Goal: Transaction & Acquisition: Purchase product/service

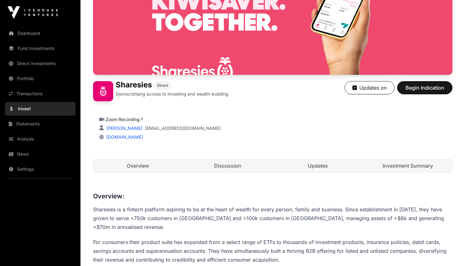
scroll to position [101, 0]
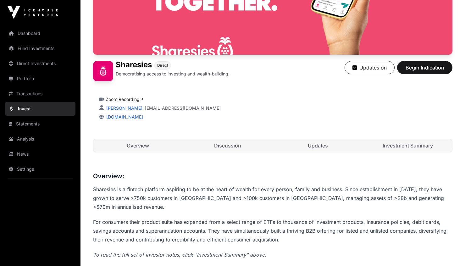
click at [221, 148] on link "Discussion" at bounding box center [227, 145] width 89 height 13
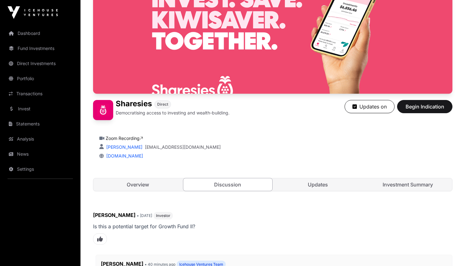
scroll to position [109, 0]
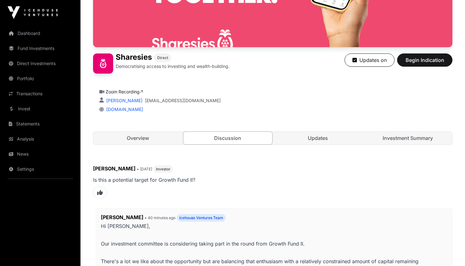
click at [313, 136] on link "Updates" at bounding box center [318, 138] width 89 height 13
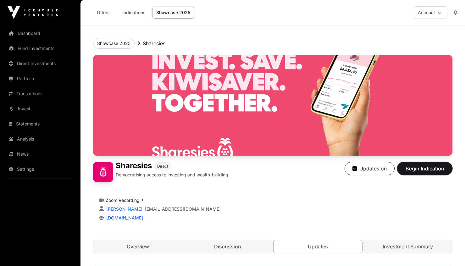
click at [431, 170] on span "Begin Indication" at bounding box center [425, 169] width 40 height 8
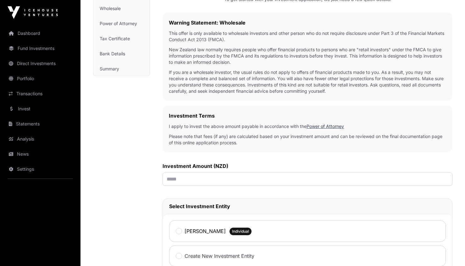
scroll to position [132, 0]
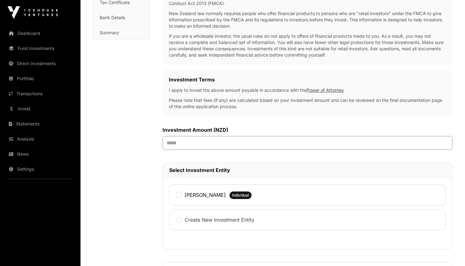
click at [206, 145] on input "text" at bounding box center [308, 143] width 290 height 14
type input "******"
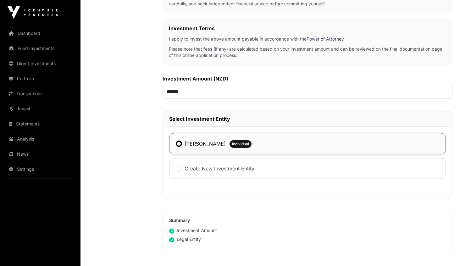
scroll to position [281, 0]
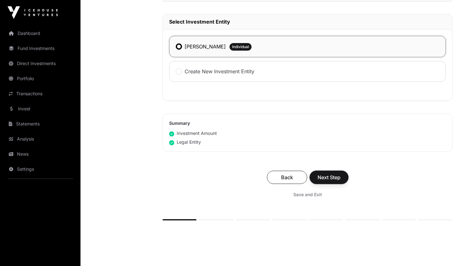
click at [341, 178] on button "Next Step" at bounding box center [329, 177] width 39 height 13
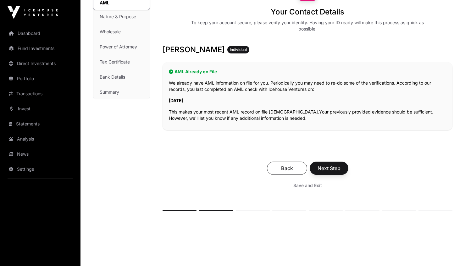
scroll to position [96, 0]
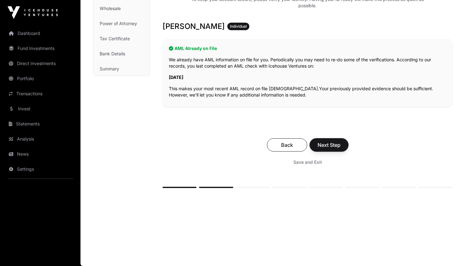
click at [328, 144] on span "Next Step" at bounding box center [329, 145] width 23 height 8
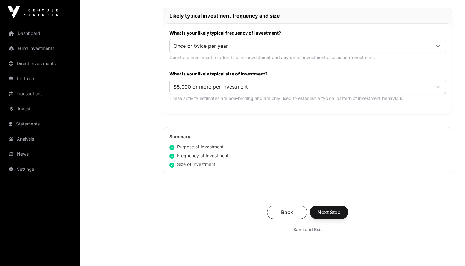
scroll to position [319, 0]
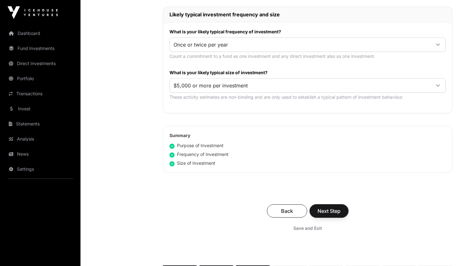
click at [322, 209] on span "Next Step" at bounding box center [329, 211] width 23 height 8
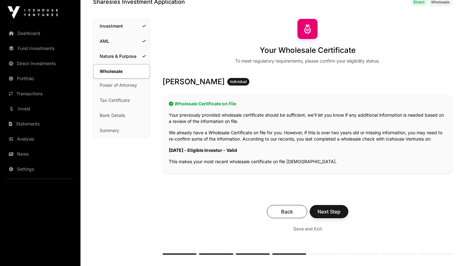
scroll to position [44, 0]
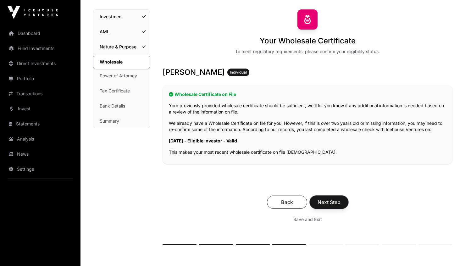
click at [328, 203] on span "Next Step" at bounding box center [329, 203] width 23 height 8
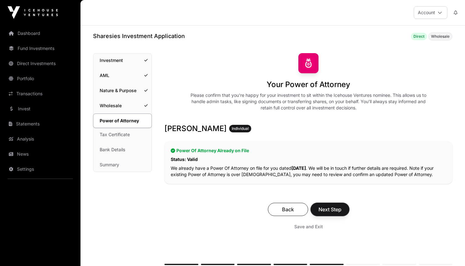
click at [332, 208] on span "Next Step" at bounding box center [330, 210] width 23 height 8
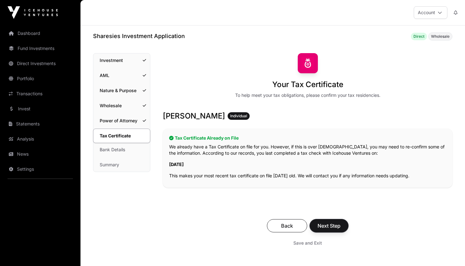
click at [330, 226] on span "Next Step" at bounding box center [329, 226] width 23 height 8
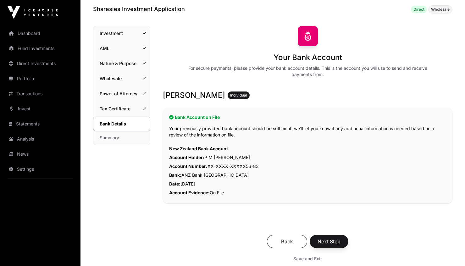
scroll to position [36, 0]
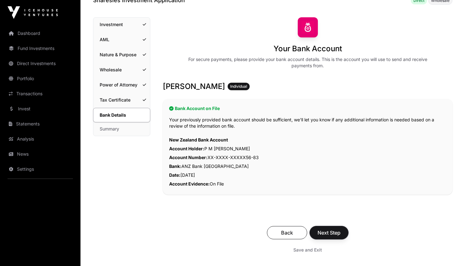
click at [330, 230] on span "Next Step" at bounding box center [329, 233] width 23 height 8
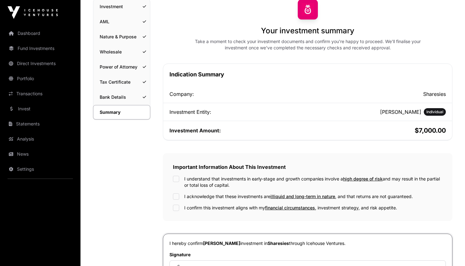
scroll to position [104, 0]
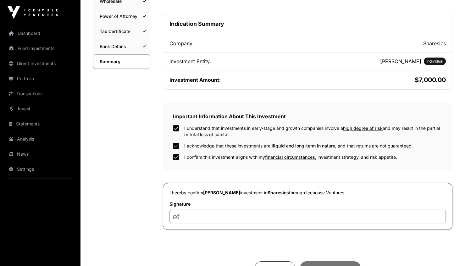
click at [193, 219] on input "text" at bounding box center [308, 217] width 277 height 14
type input "***"
click at [138, 203] on div "Summary Investment AML Nature & Purpose Wholesale Power of Attorney Tax Certifi…" at bounding box center [121, 134] width 57 height 371
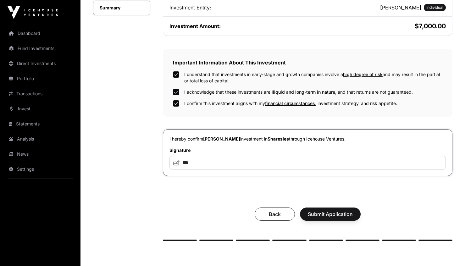
scroll to position [159, 0]
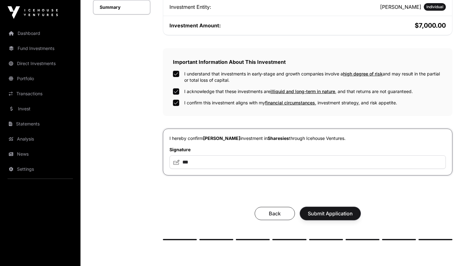
click at [325, 215] on span "Submit Application" at bounding box center [330, 214] width 45 height 8
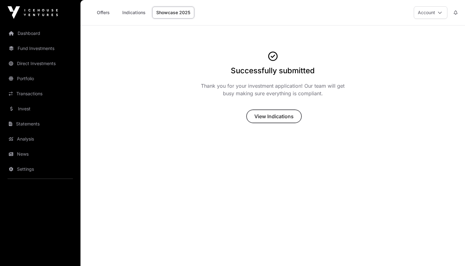
click at [280, 116] on span "View Indications" at bounding box center [274, 117] width 39 height 8
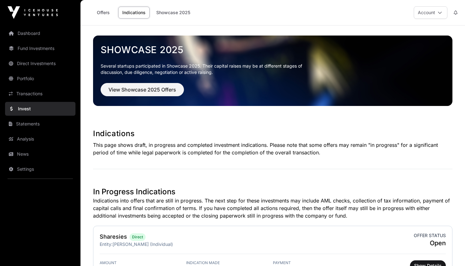
click at [25, 31] on link "Dashboard" at bounding box center [40, 33] width 70 height 14
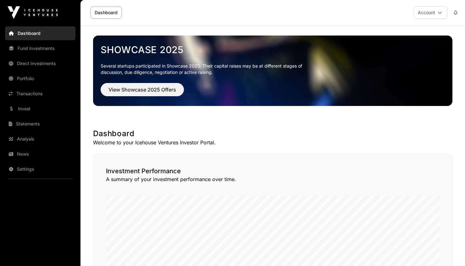
click at [427, 16] on button "Account" at bounding box center [431, 12] width 34 height 13
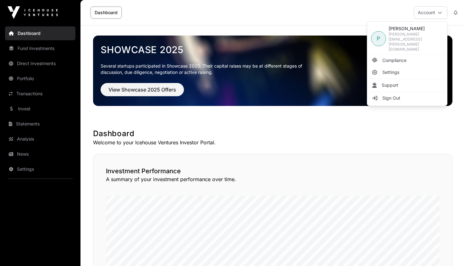
click at [392, 95] on span "Sign Out" at bounding box center [392, 98] width 18 height 6
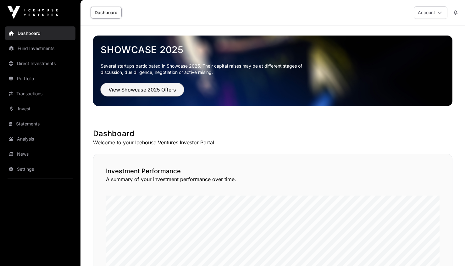
click at [155, 93] on span "View Showcase 2025 Offers" at bounding box center [143, 90] width 68 height 8
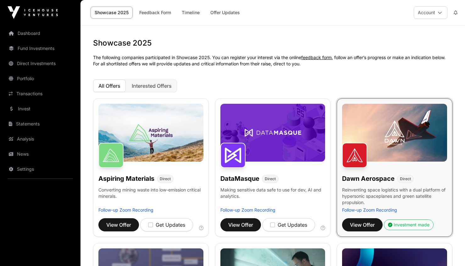
click at [30, 91] on link "Transactions" at bounding box center [40, 94] width 70 height 14
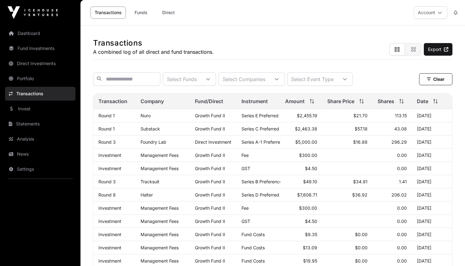
click at [36, 64] on link "Direct Investments" at bounding box center [40, 64] width 70 height 14
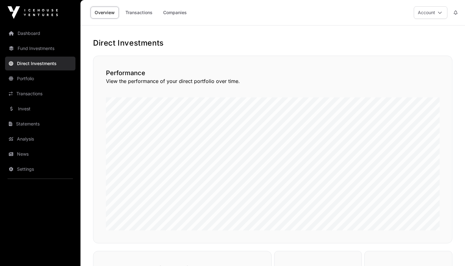
click at [172, 12] on link "Companies" at bounding box center [175, 13] width 32 height 12
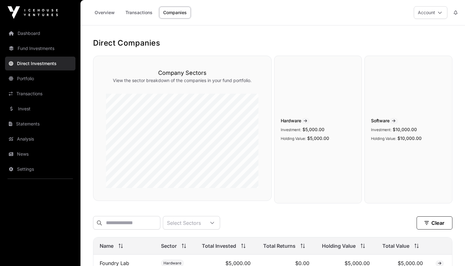
click at [35, 33] on link "Dashboard" at bounding box center [40, 33] width 70 height 14
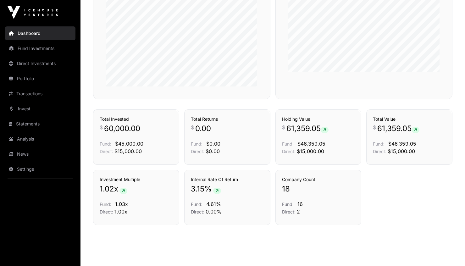
scroll to position [407, 0]
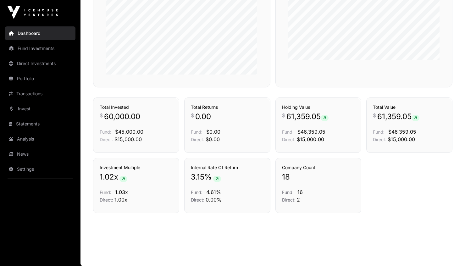
click at [29, 110] on link "Invest" at bounding box center [40, 109] width 70 height 14
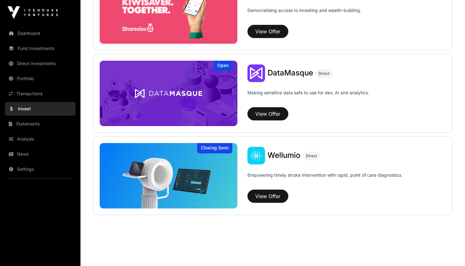
scroll to position [853, 0]
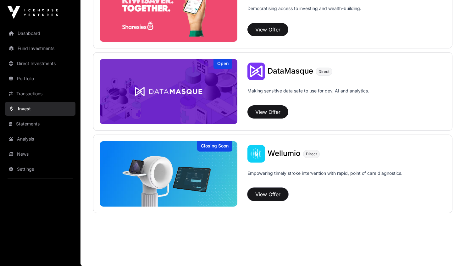
click at [269, 194] on button "View Offer" at bounding box center [268, 194] width 41 height 13
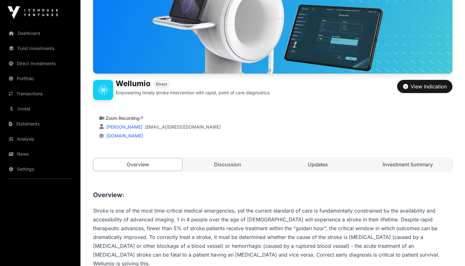
scroll to position [82, 0]
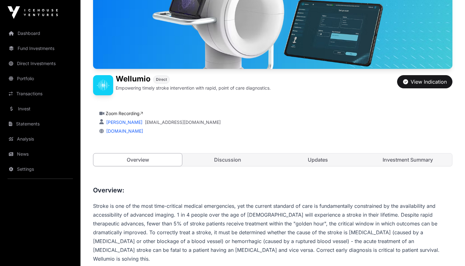
click at [225, 160] on link "Discussion" at bounding box center [227, 160] width 89 height 13
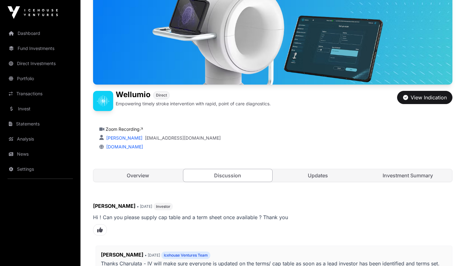
scroll to position [74, 0]
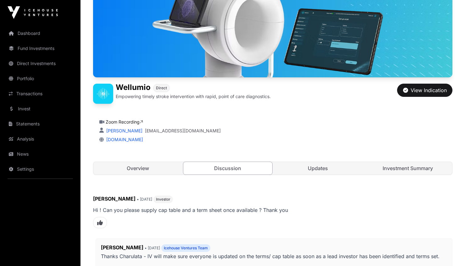
click at [307, 168] on link "Updates" at bounding box center [318, 168] width 89 height 13
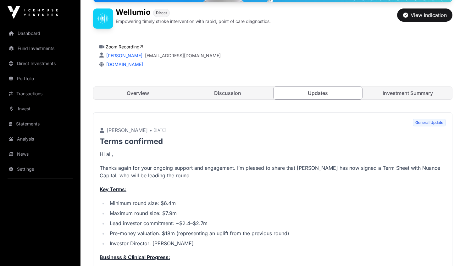
scroll to position [154, 0]
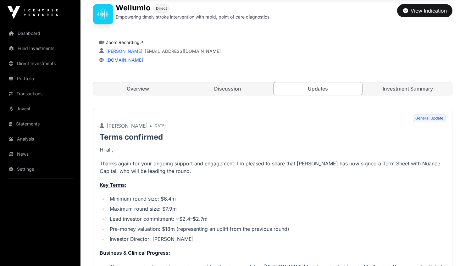
click at [412, 87] on link "Investment Summary" at bounding box center [408, 88] width 89 height 13
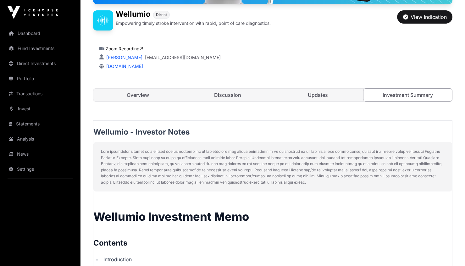
scroll to position [175, 0]
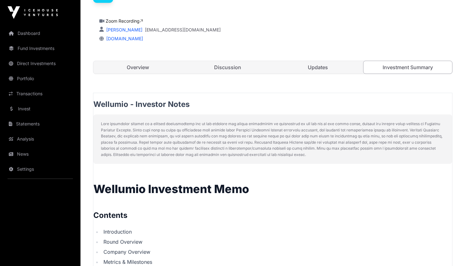
click at [219, 69] on link "Discussion" at bounding box center [227, 67] width 89 height 13
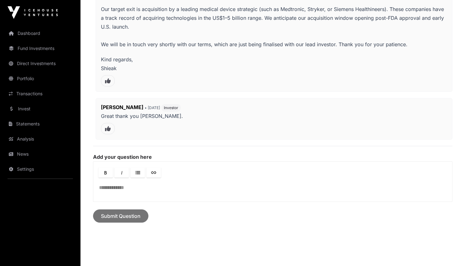
scroll to position [1860, 0]
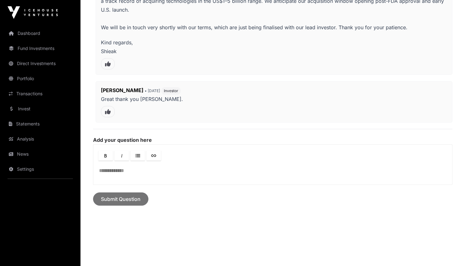
click at [141, 167] on p at bounding box center [273, 171] width 348 height 8
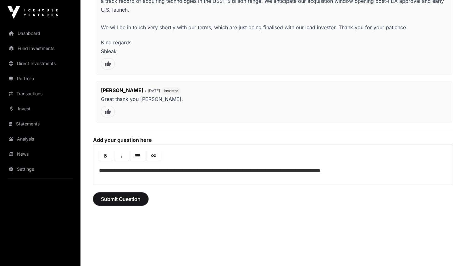
click at [124, 195] on span "Submit Question" at bounding box center [121, 199] width 40 height 8
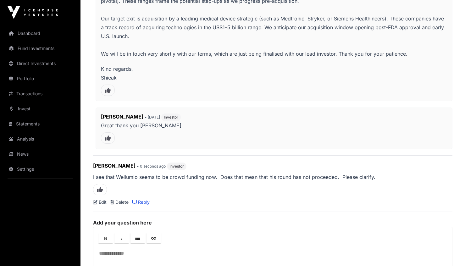
click at [103, 199] on link "Edit" at bounding box center [100, 202] width 14 height 6
click at [98, 199] on link "Edit" at bounding box center [100, 202] width 14 height 6
click at [269, 173] on p "I see that Wellumio seems to be crowd funding now. Does that mean that his roun…" at bounding box center [273, 177] width 360 height 9
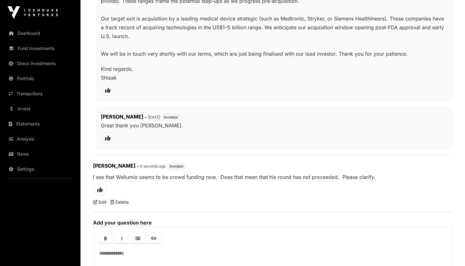
click at [101, 199] on link "Edit" at bounding box center [100, 202] width 14 height 6
click at [270, 173] on p "I see that Wellumio seems to be crowd funding now. Does that mean that his roun…" at bounding box center [273, 177] width 360 height 9
click at [269, 173] on p "I see that Wellumio seems to be crowd funding now. Does that mean that his roun…" at bounding box center [273, 177] width 360 height 9
click at [272, 173] on p "I see that Wellumio seems to be crowd funding now. Does that mean that his roun…" at bounding box center [273, 177] width 360 height 9
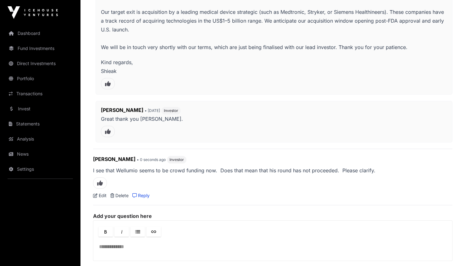
scroll to position [1872, 0]
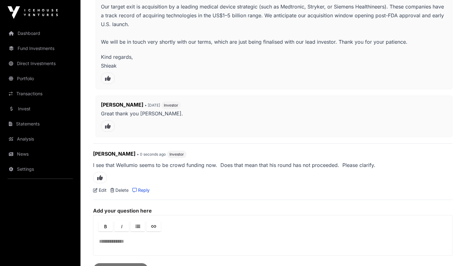
click at [103, 187] on link "Edit" at bounding box center [100, 190] width 14 height 6
click at [270, 161] on p "I see that Wellumio seems to be crowd funding now. Does that mean that his roun…" at bounding box center [273, 165] width 360 height 9
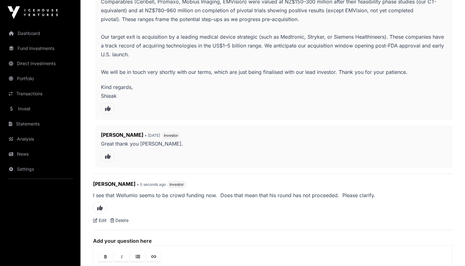
scroll to position [1832, 0]
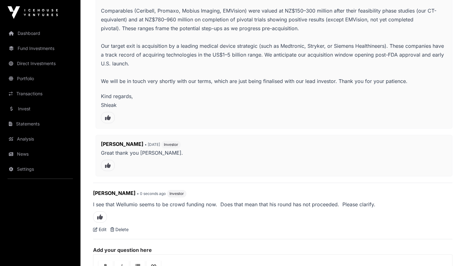
click at [100, 227] on link "Edit" at bounding box center [100, 230] width 14 height 6
click at [244, 200] on p "I see that Wellumio seems to be crowd funding now. Does that mean that his roun…" at bounding box center [273, 204] width 360 height 9
click at [267, 200] on p "I see that Wellumio seems to be crowd funding now. Does that mean that his roun…" at bounding box center [273, 204] width 360 height 9
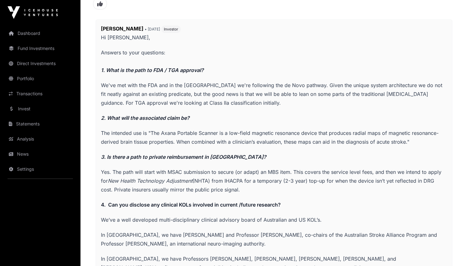
scroll to position [533, 0]
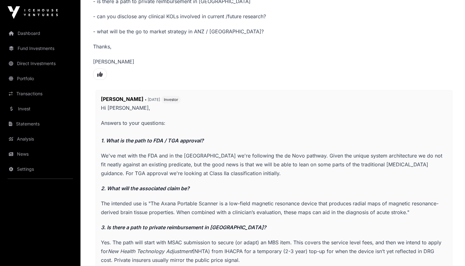
click at [30, 34] on link "Dashboard" at bounding box center [40, 33] width 70 height 14
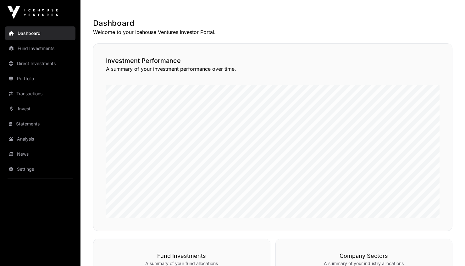
scroll to position [111, 0]
click at [26, 138] on link "Analysis" at bounding box center [40, 139] width 70 height 14
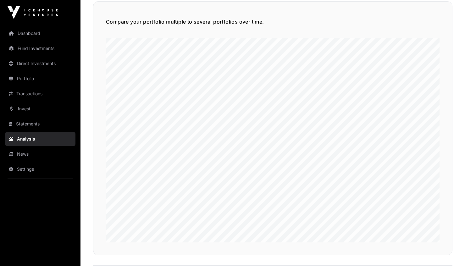
scroll to position [1436, 0]
click at [42, 64] on link "Direct Investments" at bounding box center [40, 64] width 70 height 14
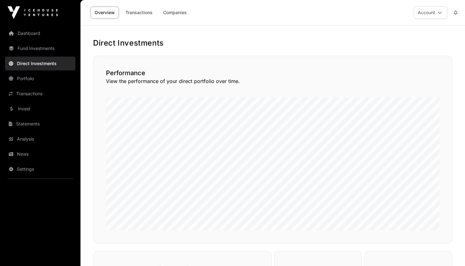
click at [138, 14] on link "Transactions" at bounding box center [138, 13] width 35 height 12
click at [172, 15] on link "Companies" at bounding box center [175, 13] width 32 height 12
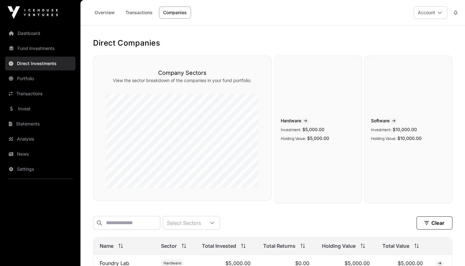
click at [436, 12] on button "Account" at bounding box center [431, 12] width 34 height 13
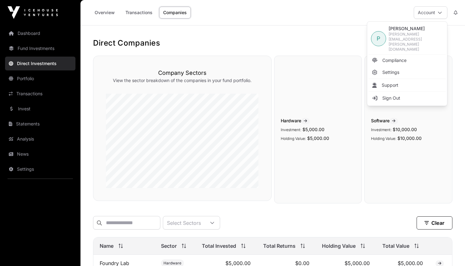
click at [392, 95] on span "Sign Out" at bounding box center [392, 98] width 18 height 6
